Goal: Entertainment & Leisure: Browse casually

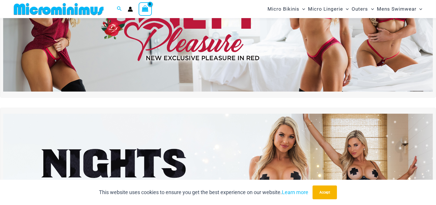
scroll to position [116, 0]
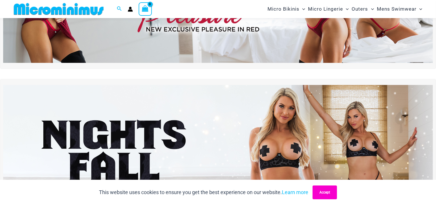
click at [328, 190] on button "Accept" at bounding box center [324, 192] width 24 height 14
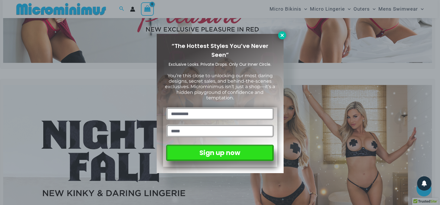
click at [286, 36] on button at bounding box center [282, 35] width 8 height 8
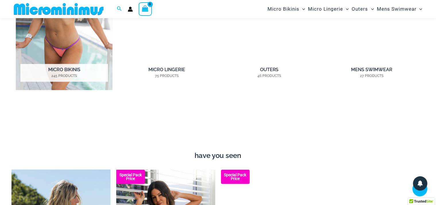
scroll to position [449, 0]
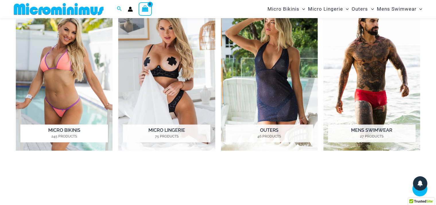
click at [76, 76] on img "Visit product category Micro Bikinis" at bounding box center [64, 75] width 97 height 149
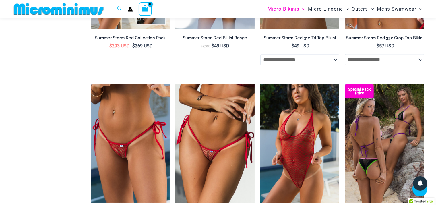
scroll to position [1509, 0]
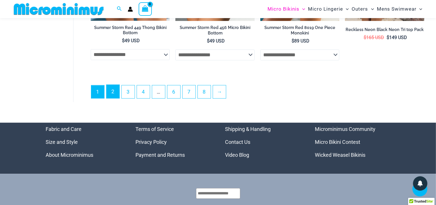
click at [112, 94] on link "2" at bounding box center [112, 91] width 13 height 13
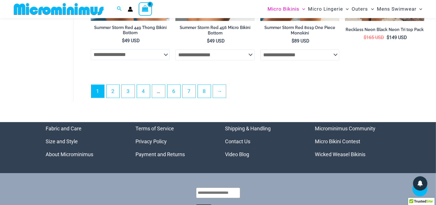
click at [232, 154] on link "Video Blog" at bounding box center [237, 154] width 24 height 6
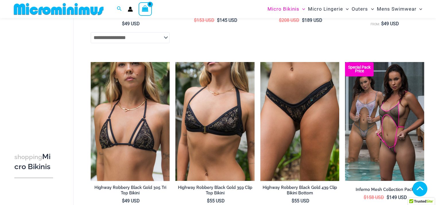
scroll to position [1387, 0]
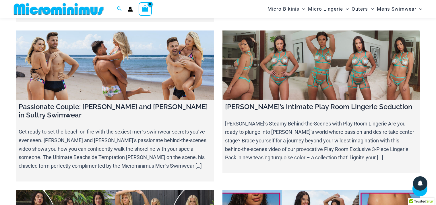
scroll to position [3760, 0]
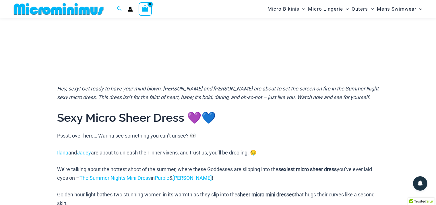
scroll to position [85, 0]
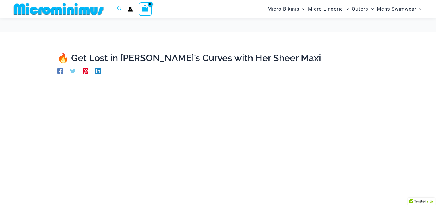
scroll to position [61, 0]
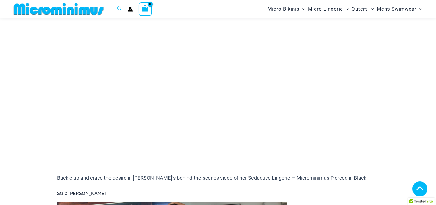
scroll to position [85, 0]
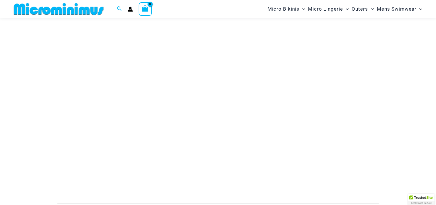
scroll to position [85, 0]
